Goal: Task Accomplishment & Management: Use online tool/utility

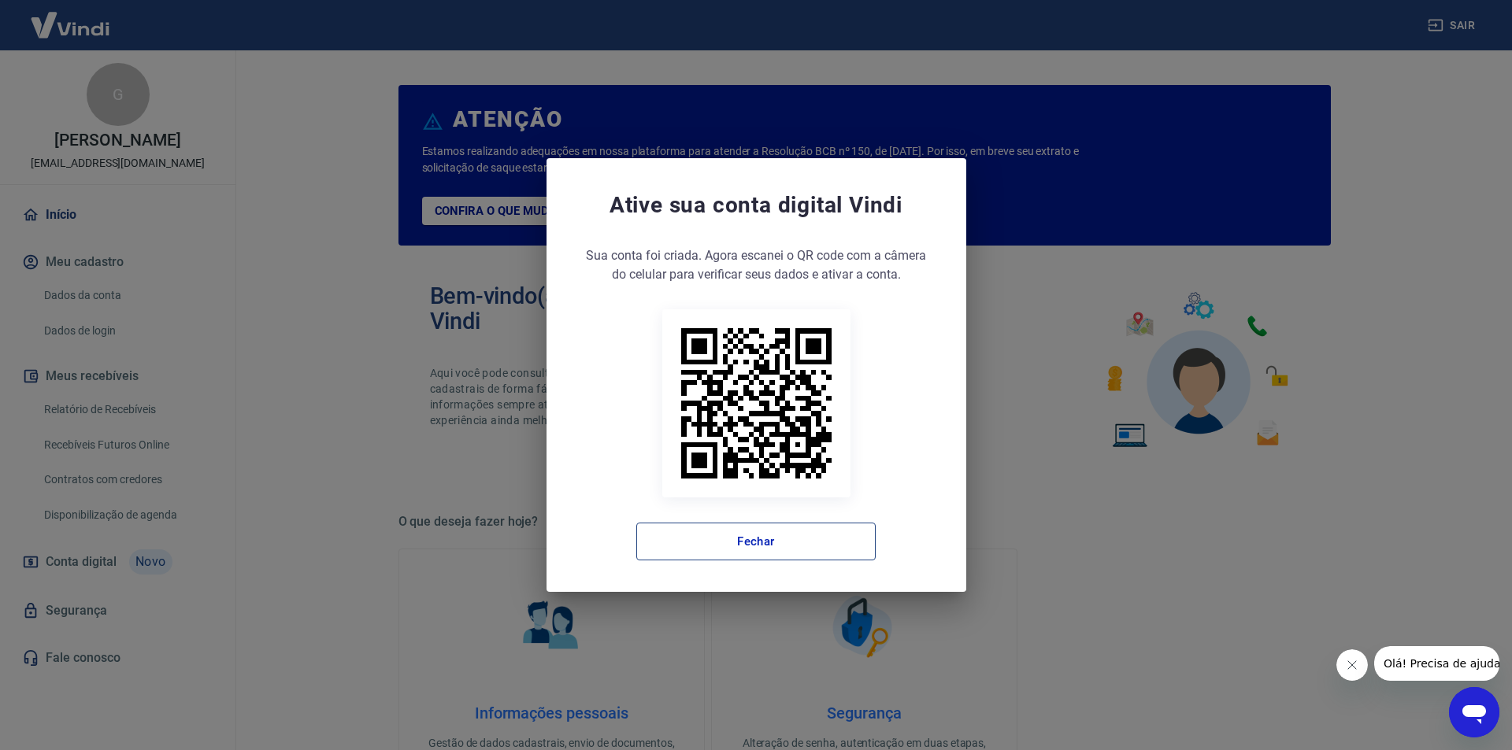
click at [740, 535] on button "Fechar" at bounding box center [755, 542] width 239 height 38
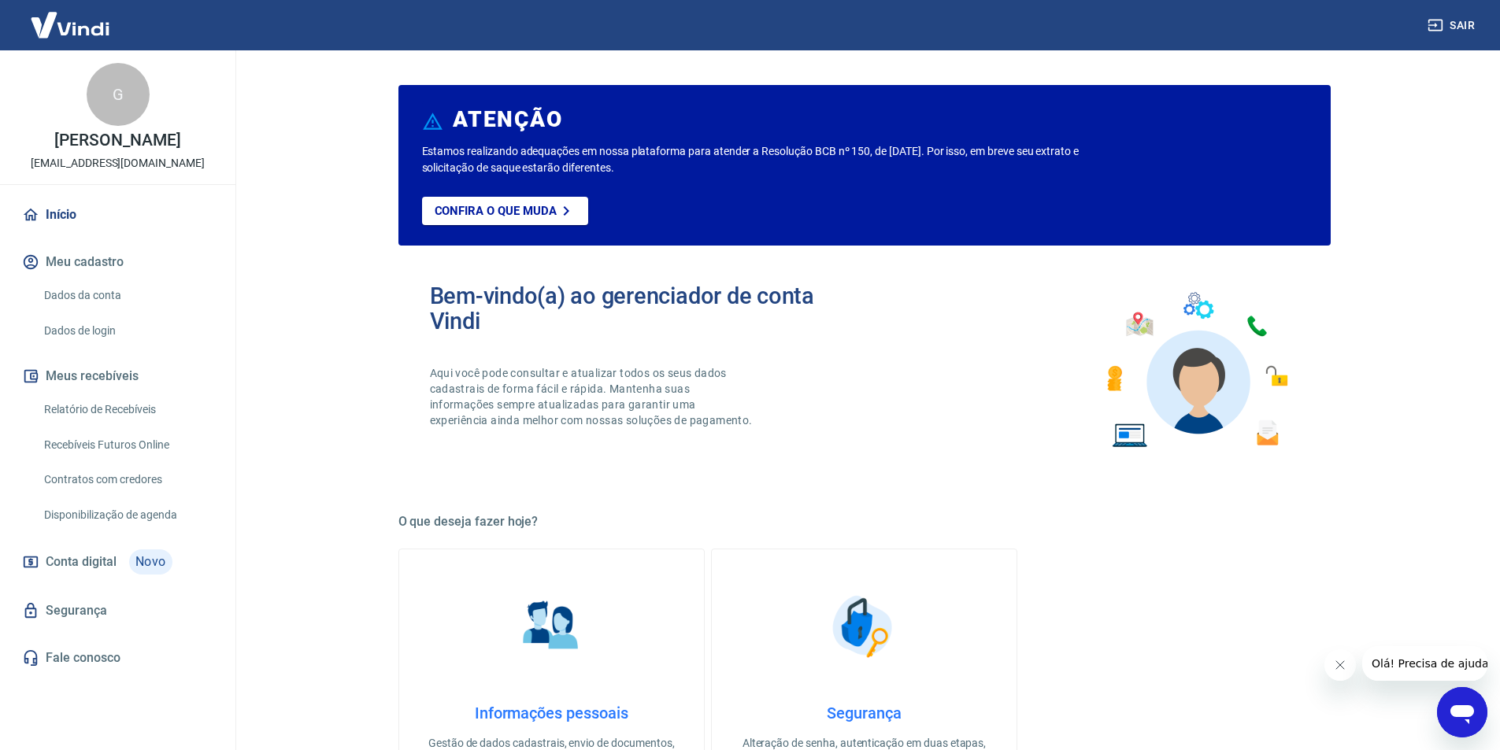
click at [135, 444] on link "Recebíveis Futuros Online" at bounding box center [127, 445] width 179 height 32
